Goal: Information Seeking & Learning: Learn about a topic

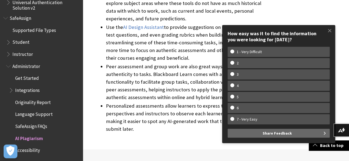
scroll to position [268, 0]
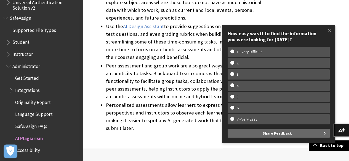
click at [39, 139] on span "AI Plagiarism" at bounding box center [29, 137] width 28 height 7
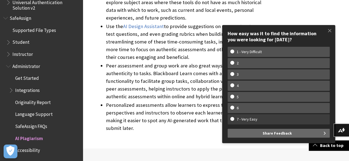
click at [255, 119] on w-span "7 - Very Easy" at bounding box center [246, 119] width 33 height 5
click at [234, 119] on input "7 - Very Easy" at bounding box center [232, 119] width 4 height 4
radio input "true"
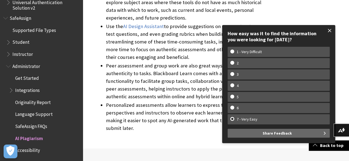
click at [327, 31] on span at bounding box center [330, 31] width 12 height 12
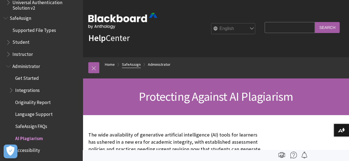
click at [126, 65] on link "SafeAssign" at bounding box center [131, 64] width 19 height 7
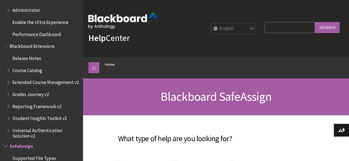
scroll to position [558, 0]
